Goal: Find specific page/section: Find specific page/section

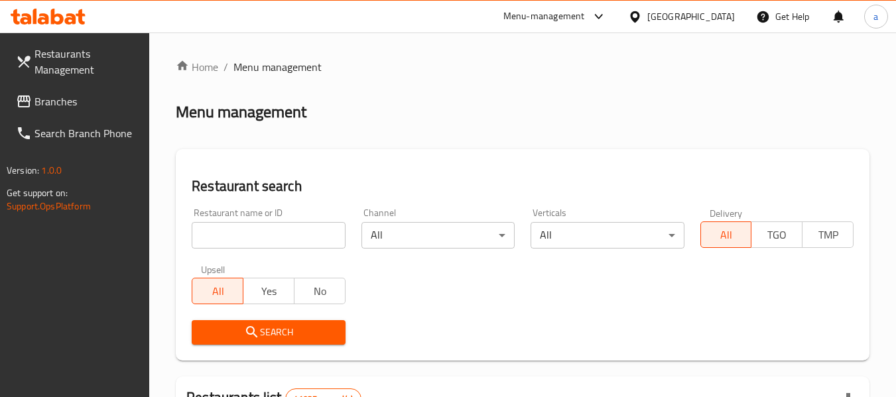
click at [692, 16] on div "[GEOGRAPHIC_DATA]" at bounding box center [690, 16] width 87 height 15
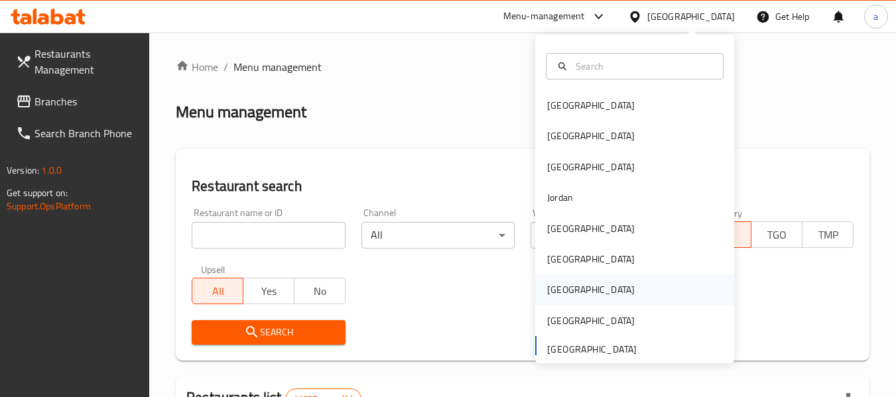
click at [587, 287] on div "[GEOGRAPHIC_DATA]" at bounding box center [634, 289] width 199 height 30
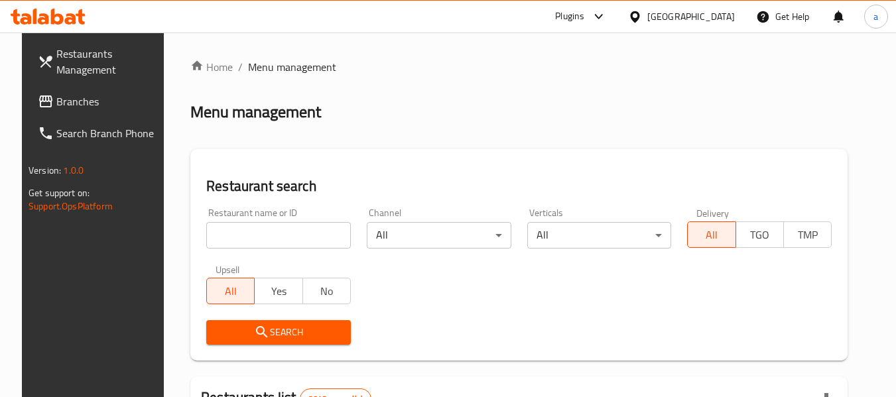
click at [56, 97] on span "Branches" at bounding box center [108, 101] width 105 height 16
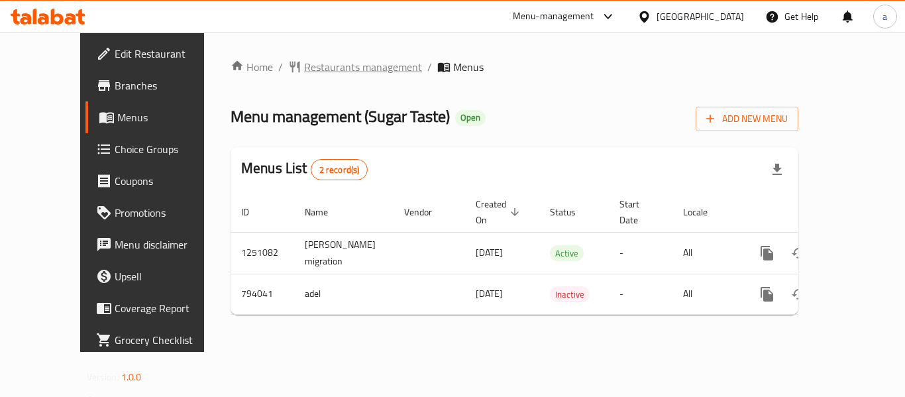
click at [314, 70] on span "Restaurants management" at bounding box center [363, 67] width 118 height 16
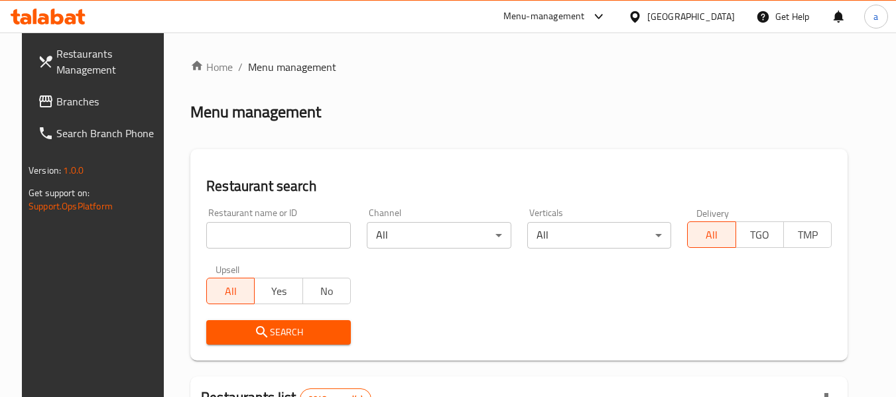
drag, startPoint x: 277, startPoint y: 227, endPoint x: 282, endPoint y: 235, distance: 9.6
click at [277, 227] on input "search" at bounding box center [278, 235] width 145 height 27
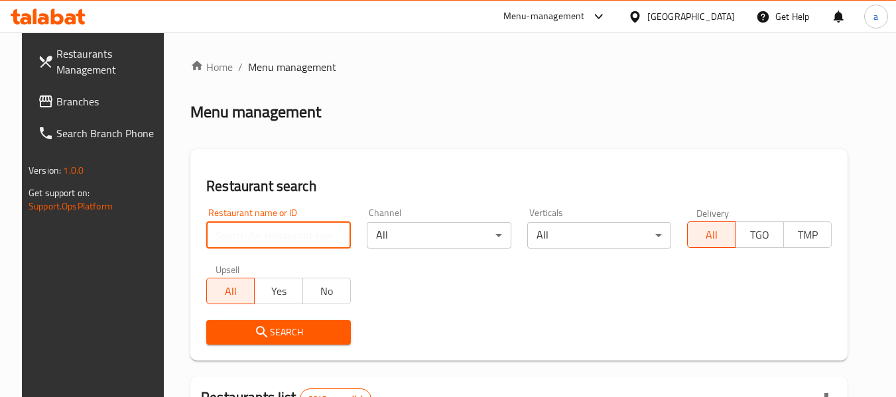
paste input "653388"
type input "653388"
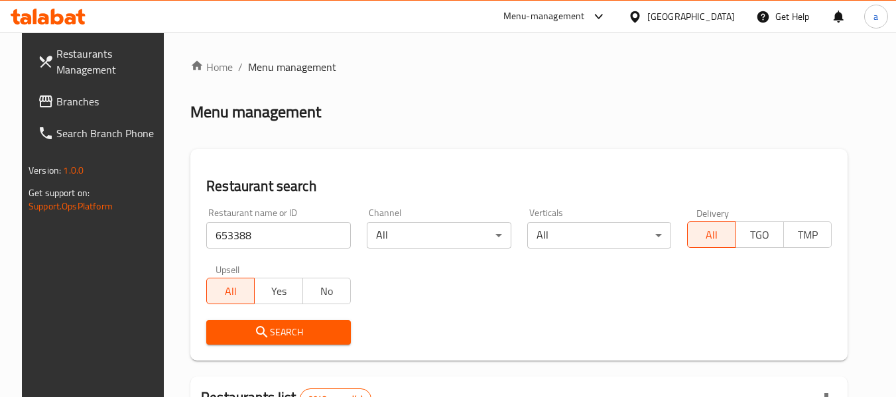
click at [294, 334] on span "Search" at bounding box center [278, 332] width 123 height 17
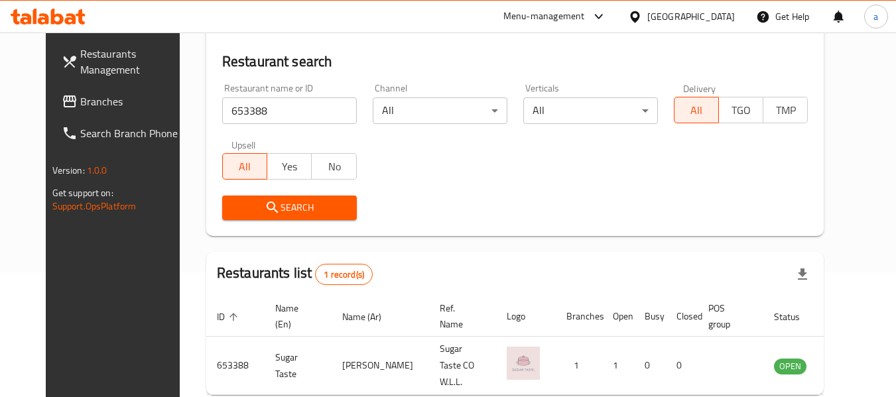
scroll to position [178, 0]
